Goal: Manage account settings

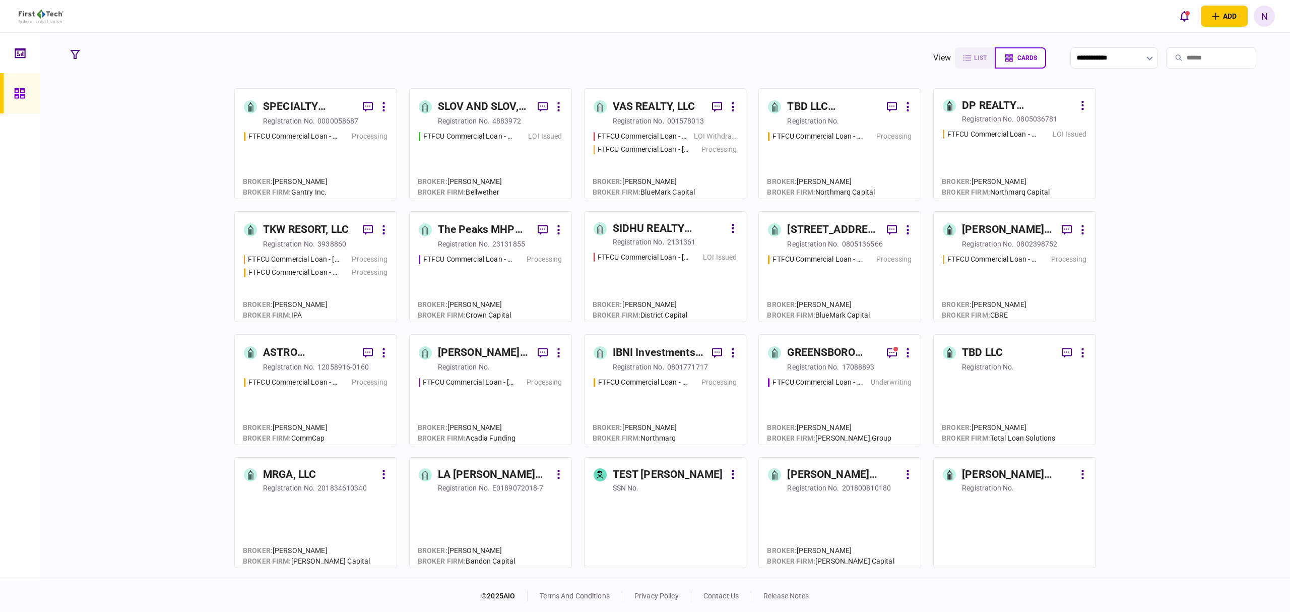
click at [835, 120] on div "registration no." at bounding box center [813, 121] width 52 height 10
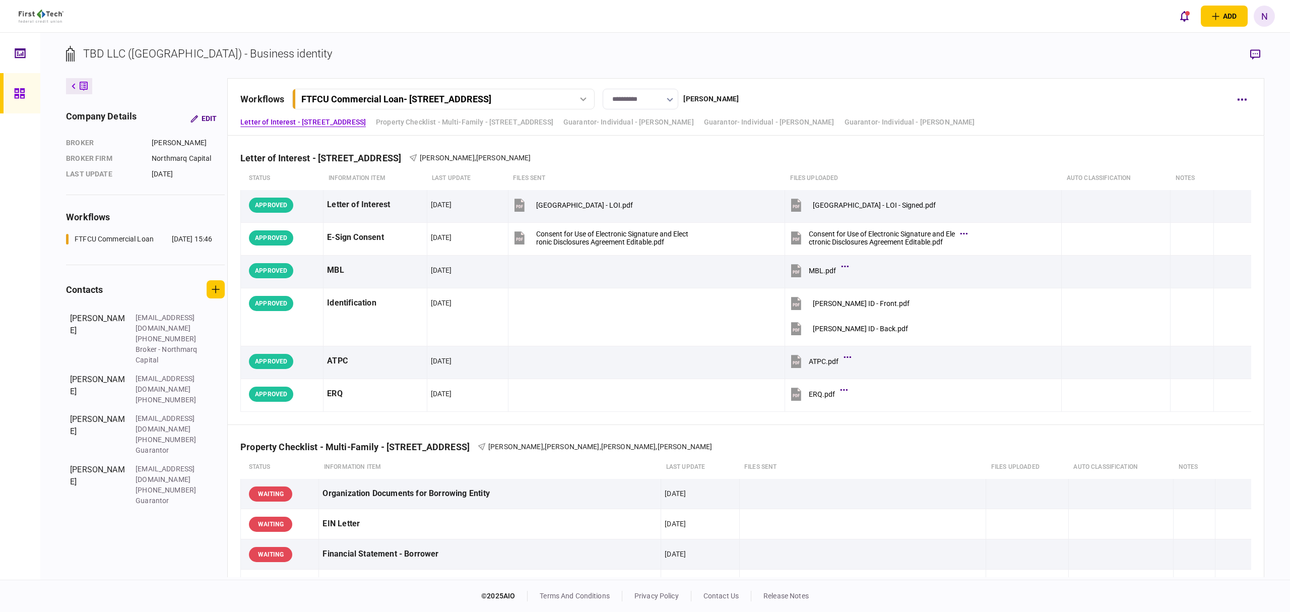
click at [18, 92] on icon at bounding box center [19, 94] width 11 height 12
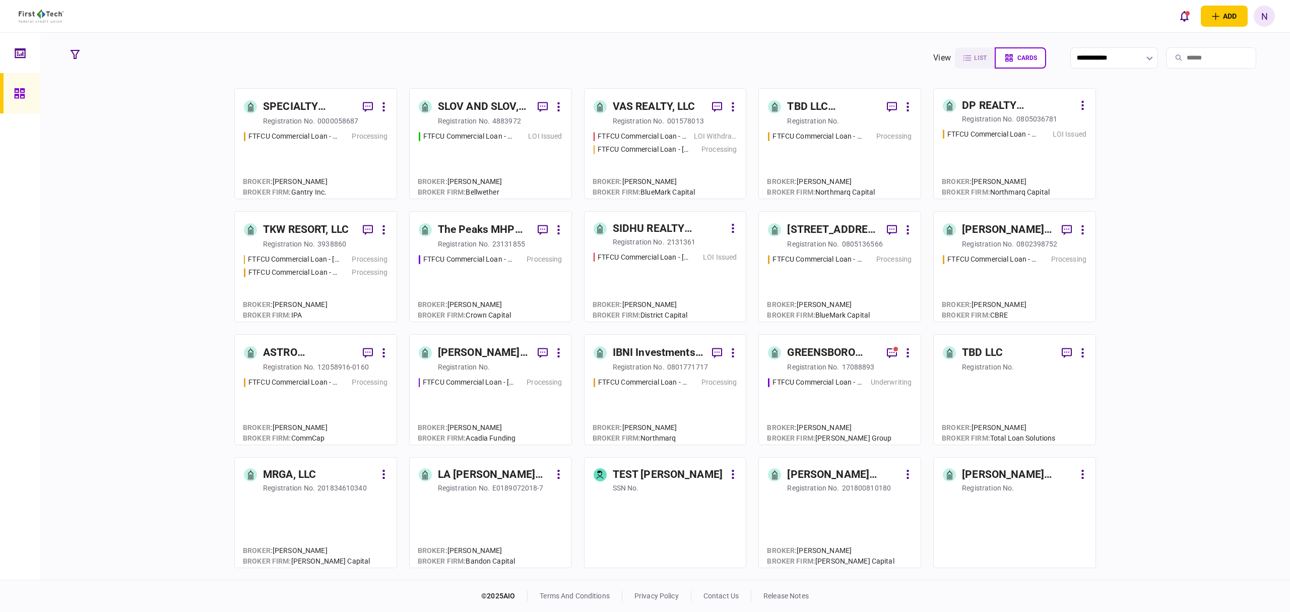
click at [506, 115] on div "SLOV AND SLOV, LLC" at bounding box center [484, 107] width 92 height 16
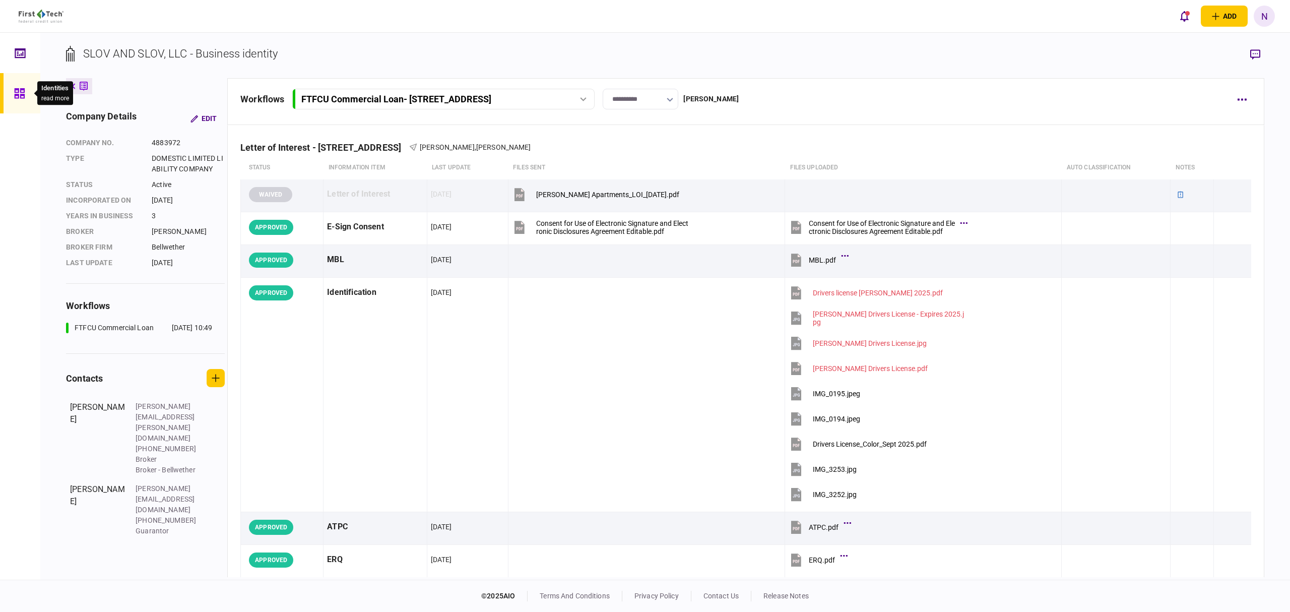
click at [15, 91] on icon at bounding box center [19, 94] width 11 height 12
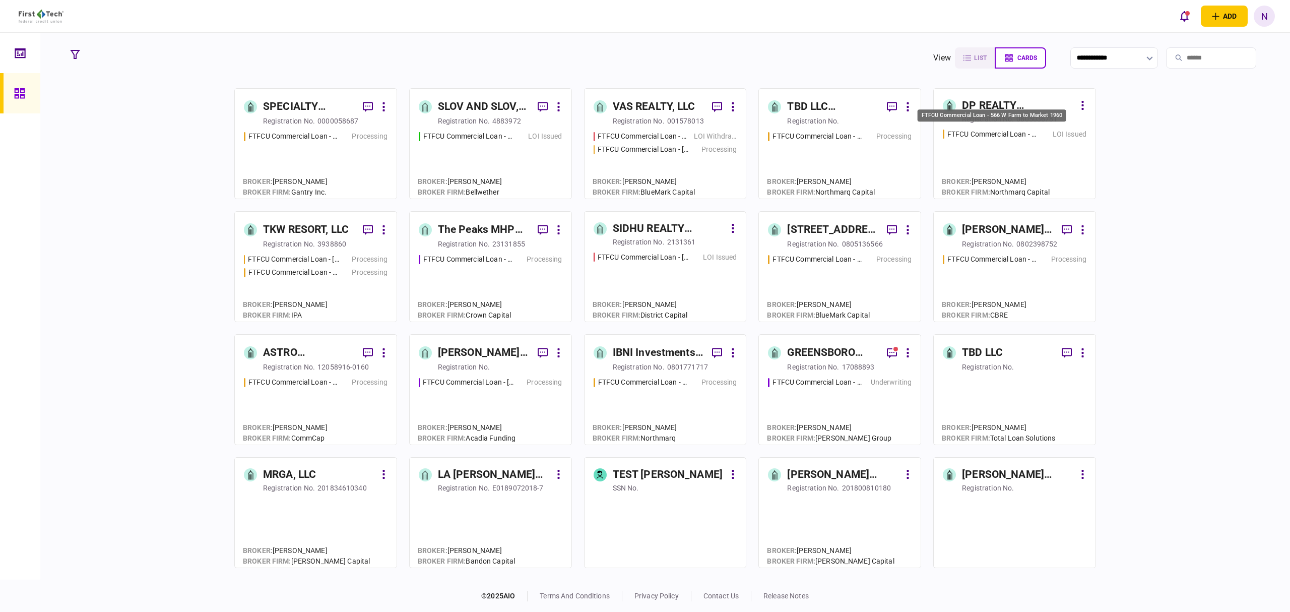
click at [994, 109] on div "FTFCU Commercial Loan - 566 W Farm to Market 1960" at bounding box center [992, 115] width 149 height 13
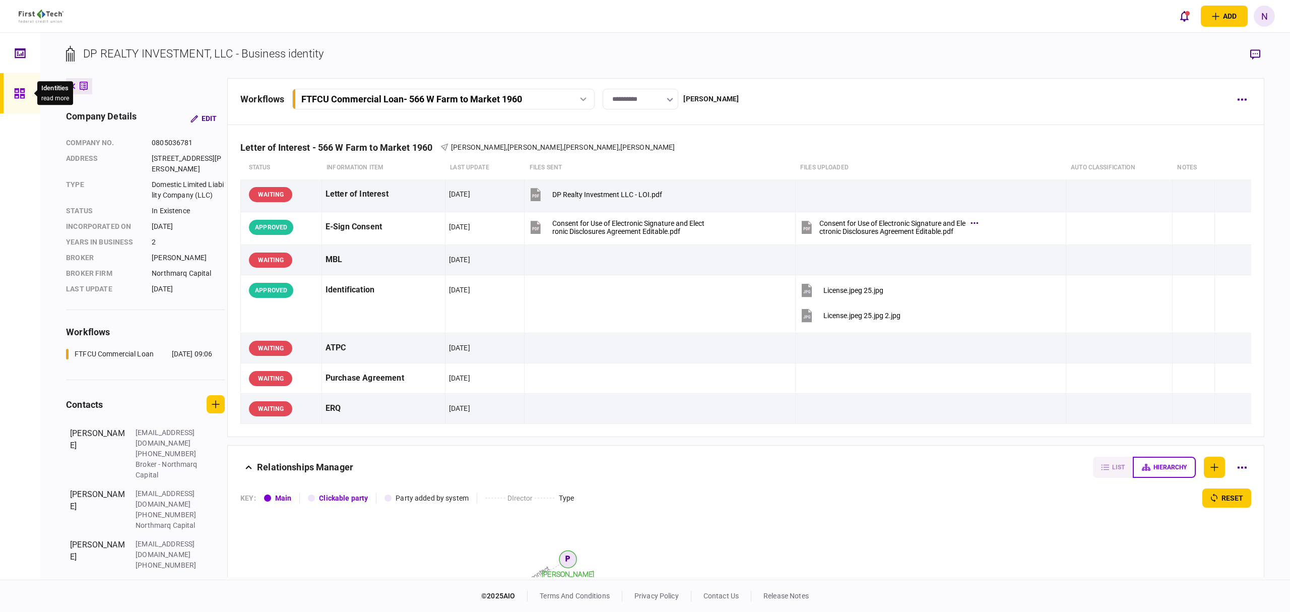
click at [14, 92] on icon at bounding box center [19, 94] width 11 height 12
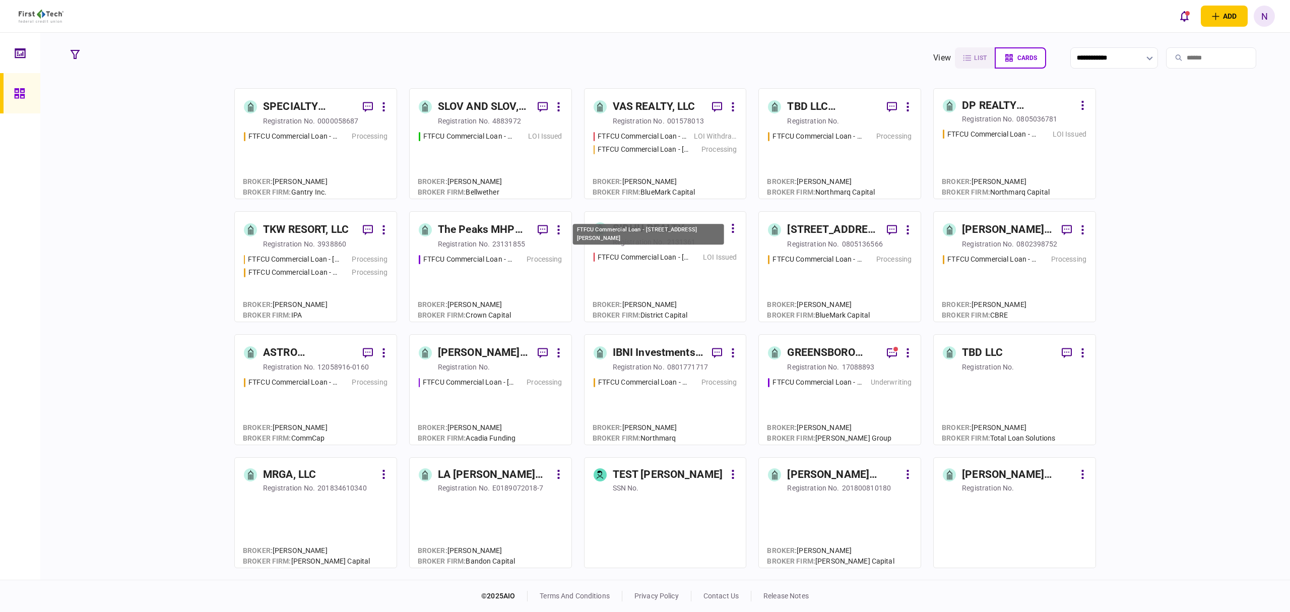
click at [672, 250] on div "FTFCU Commercial Loan - [STREET_ADDRESS][PERSON_NAME]" at bounding box center [648, 237] width 153 height 29
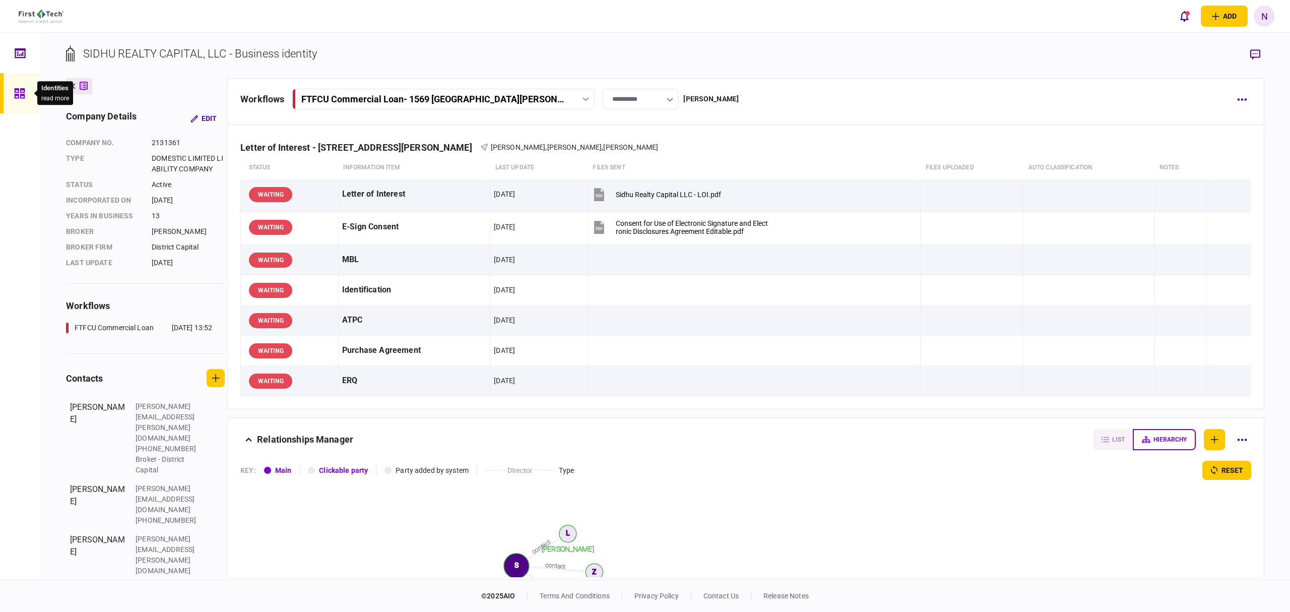
click at [21, 83] on div at bounding box center [22, 93] width 16 height 40
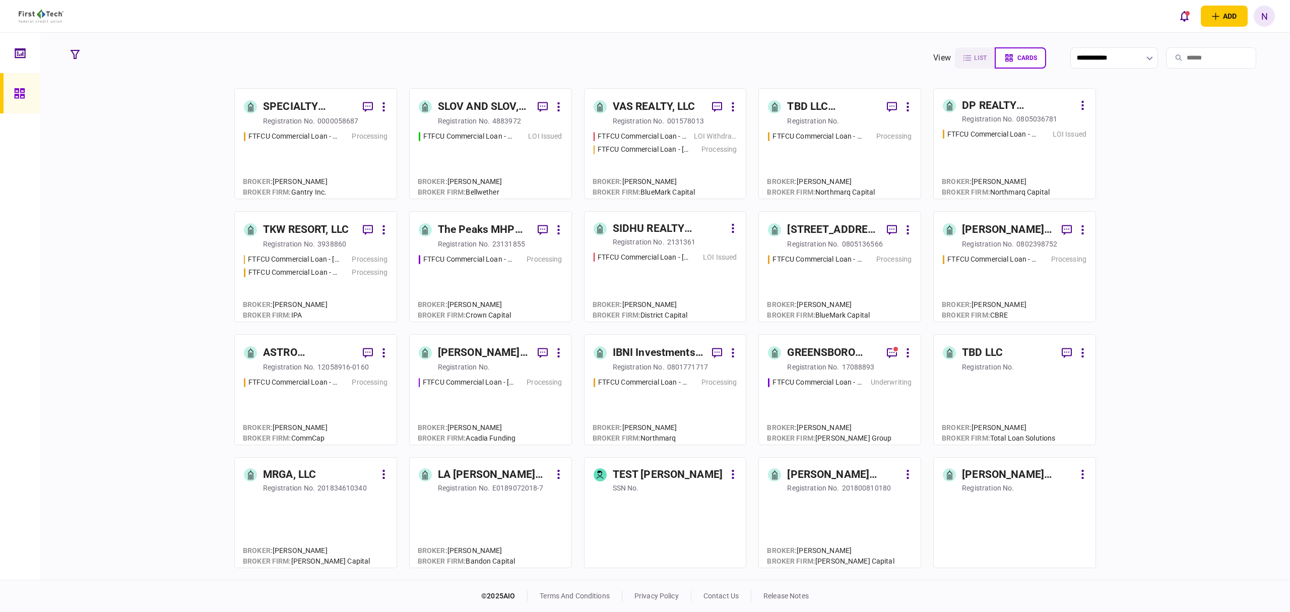
click at [825, 119] on div "registration no." at bounding box center [813, 121] width 52 height 10
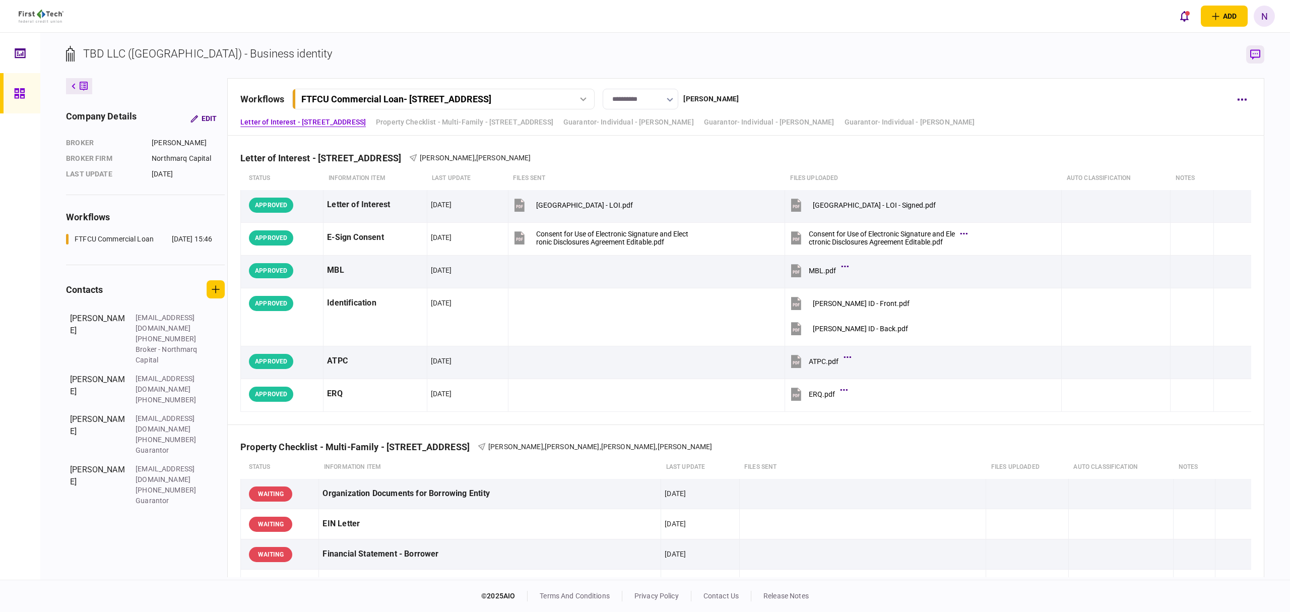
click at [1261, 55] on button "button" at bounding box center [1255, 54] width 18 height 18
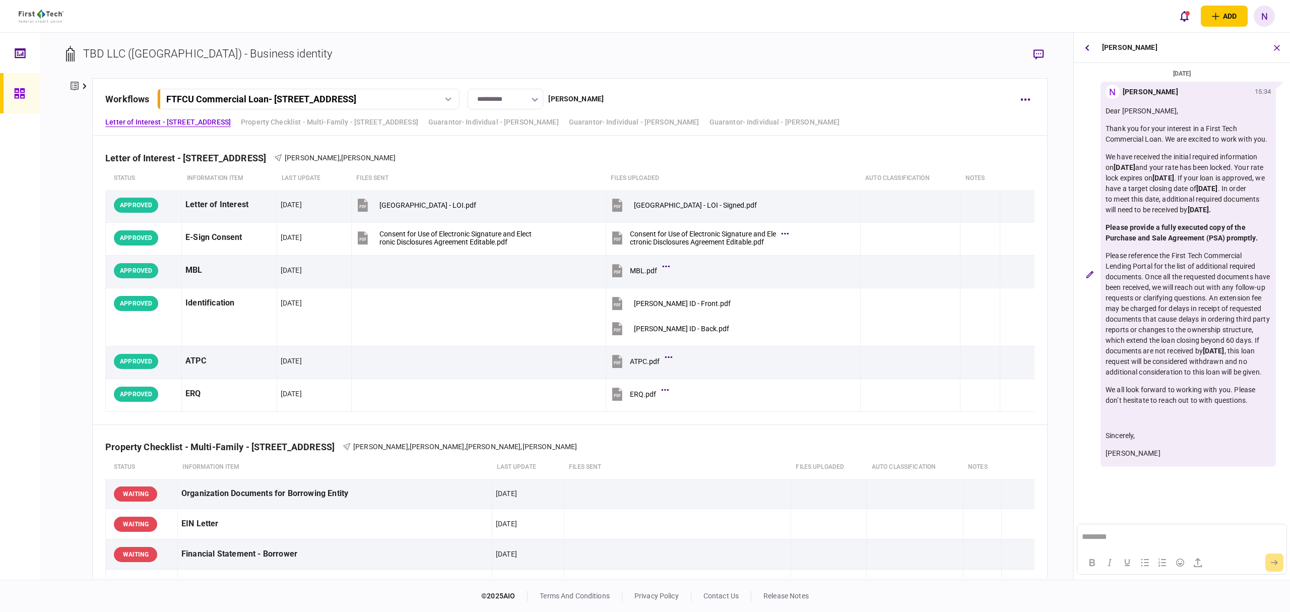
drag, startPoint x: 1045, startPoint y: 59, endPoint x: 799, endPoint y: 46, distance: 246.8
click at [1045, 59] on button "button" at bounding box center [1039, 54] width 18 height 18
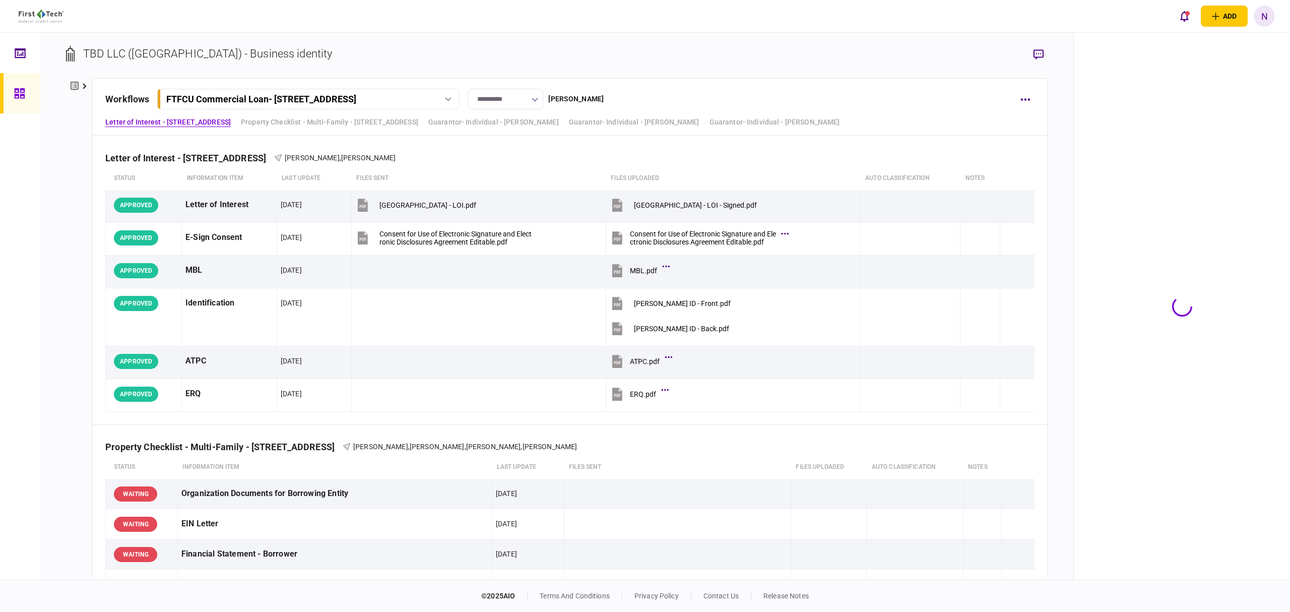
click at [76, 84] on icon at bounding box center [75, 86] width 8 height 9
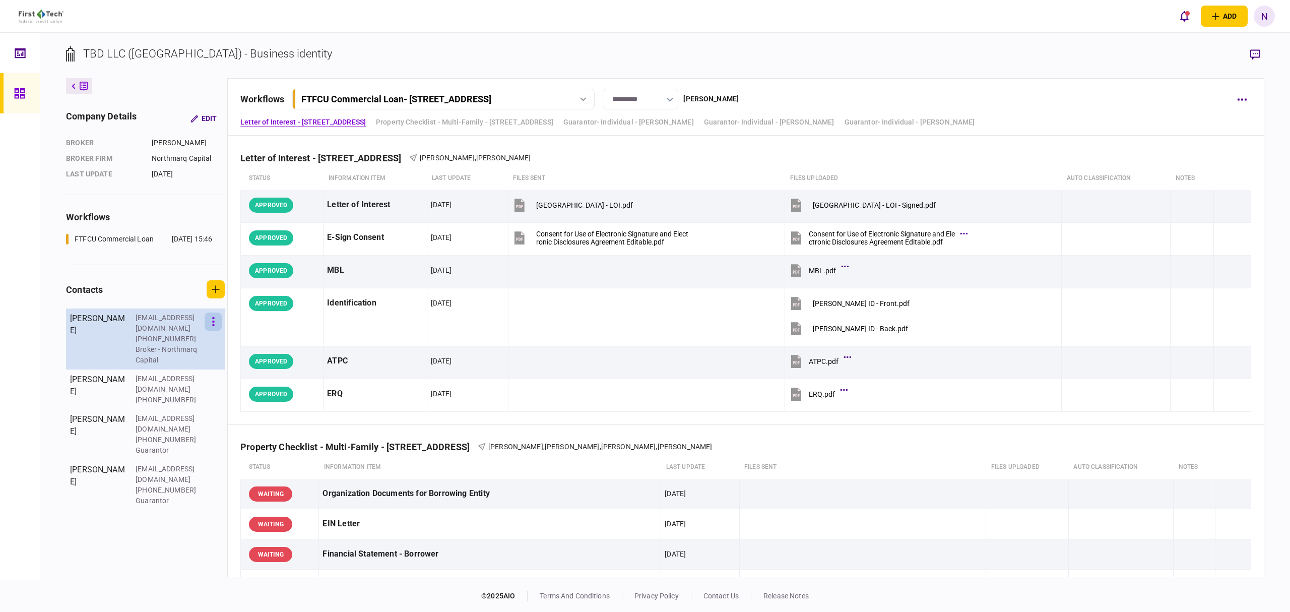
click at [210, 321] on button "button" at bounding box center [213, 321] width 17 height 18
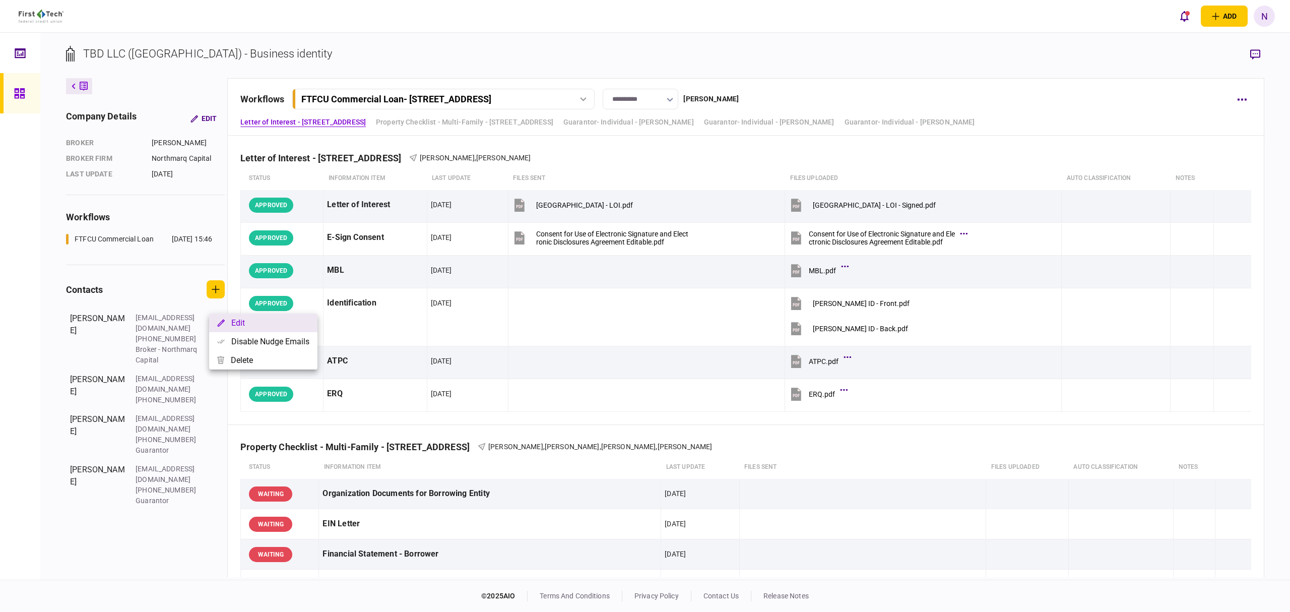
click at [245, 319] on button "Edit" at bounding box center [263, 322] width 108 height 19
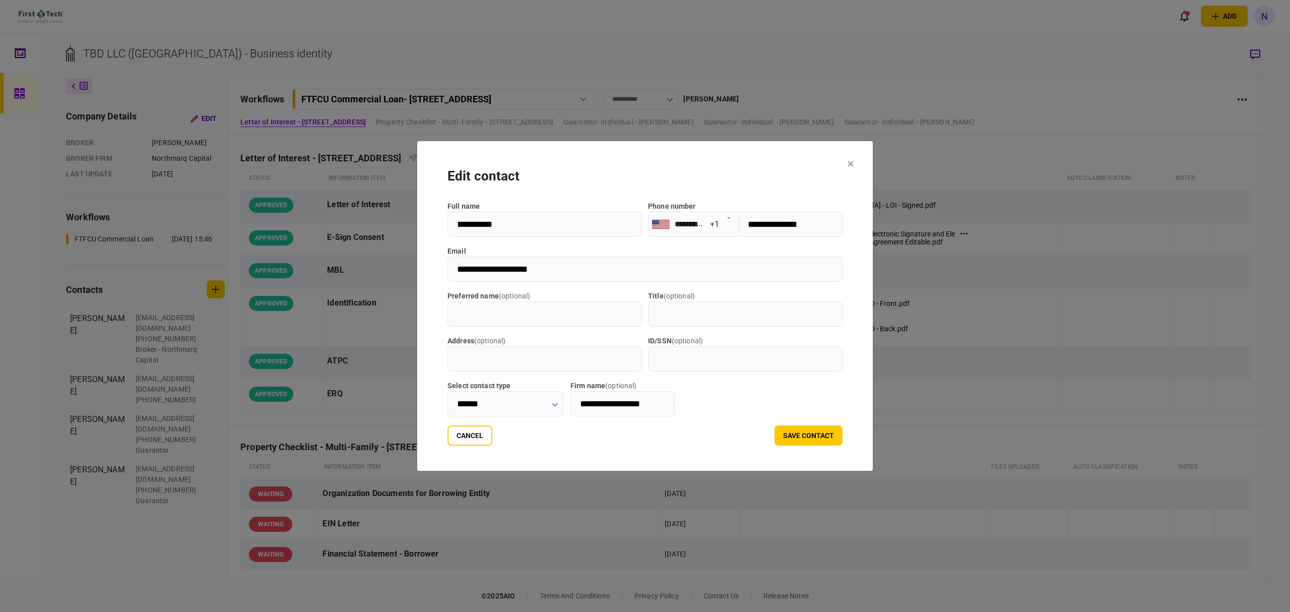
drag, startPoint x: 520, startPoint y: 226, endPoint x: 425, endPoint y: 232, distance: 95.0
click at [448, 232] on input "**********" at bounding box center [545, 224] width 195 height 25
drag, startPoint x: 551, startPoint y: 271, endPoint x: 416, endPoint y: 275, distance: 135.6
click at [417, 275] on section "**********" at bounding box center [645, 306] width 456 height 330
drag, startPoint x: 814, startPoint y: 222, endPoint x: 740, endPoint y: 217, distance: 74.3
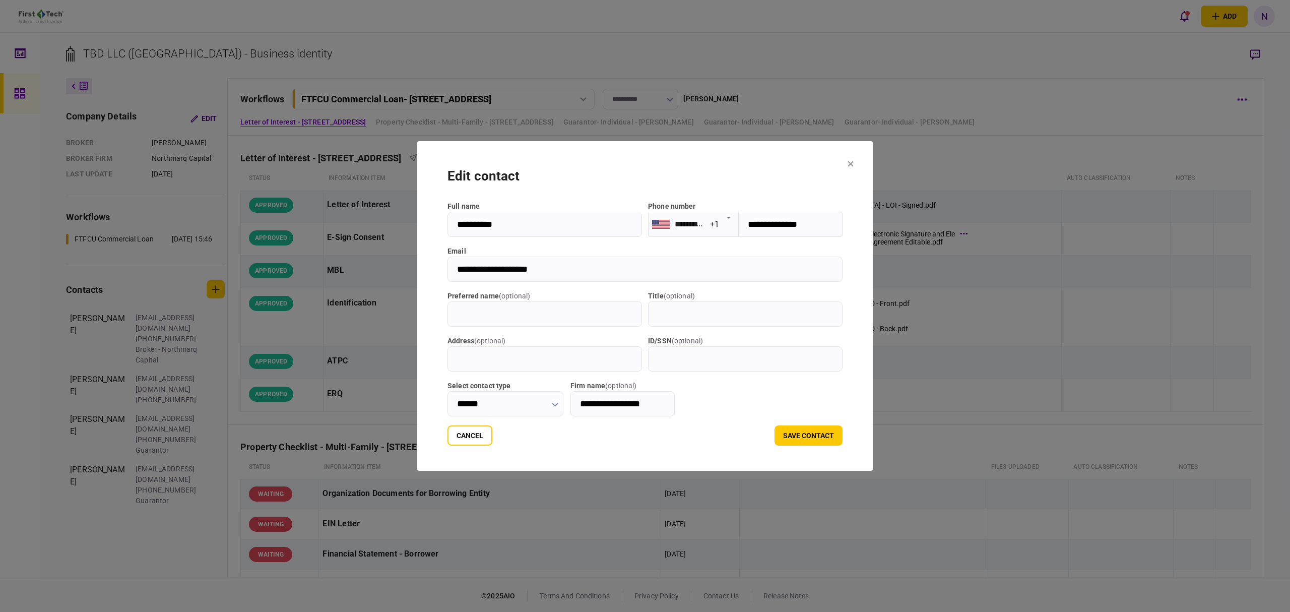
click at [740, 217] on input "**********" at bounding box center [791, 224] width 104 height 25
